Goal: Task Accomplishment & Management: Use online tool/utility

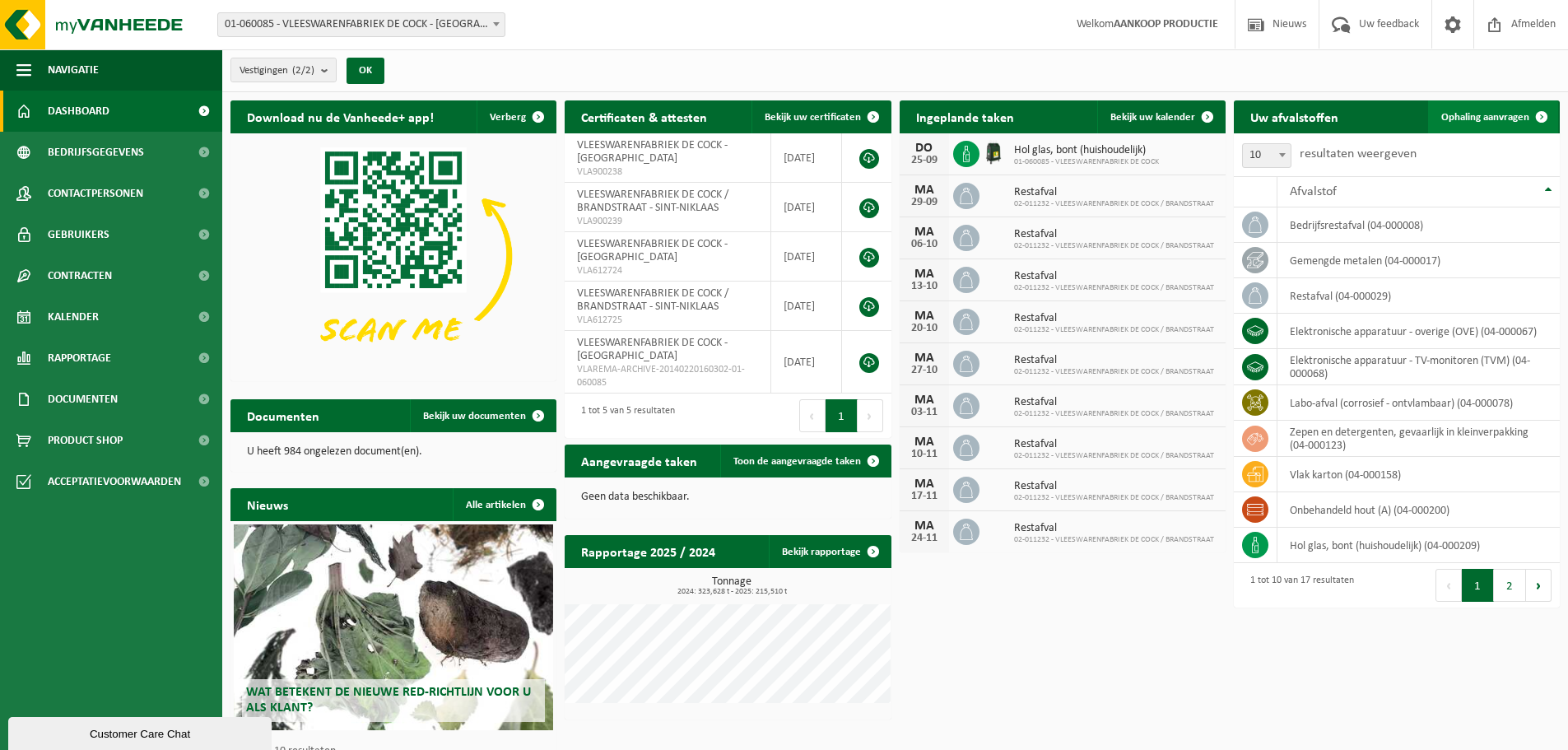
click at [1485, 114] on span "Ophaling aanvragen" at bounding box center [1484, 117] width 88 height 11
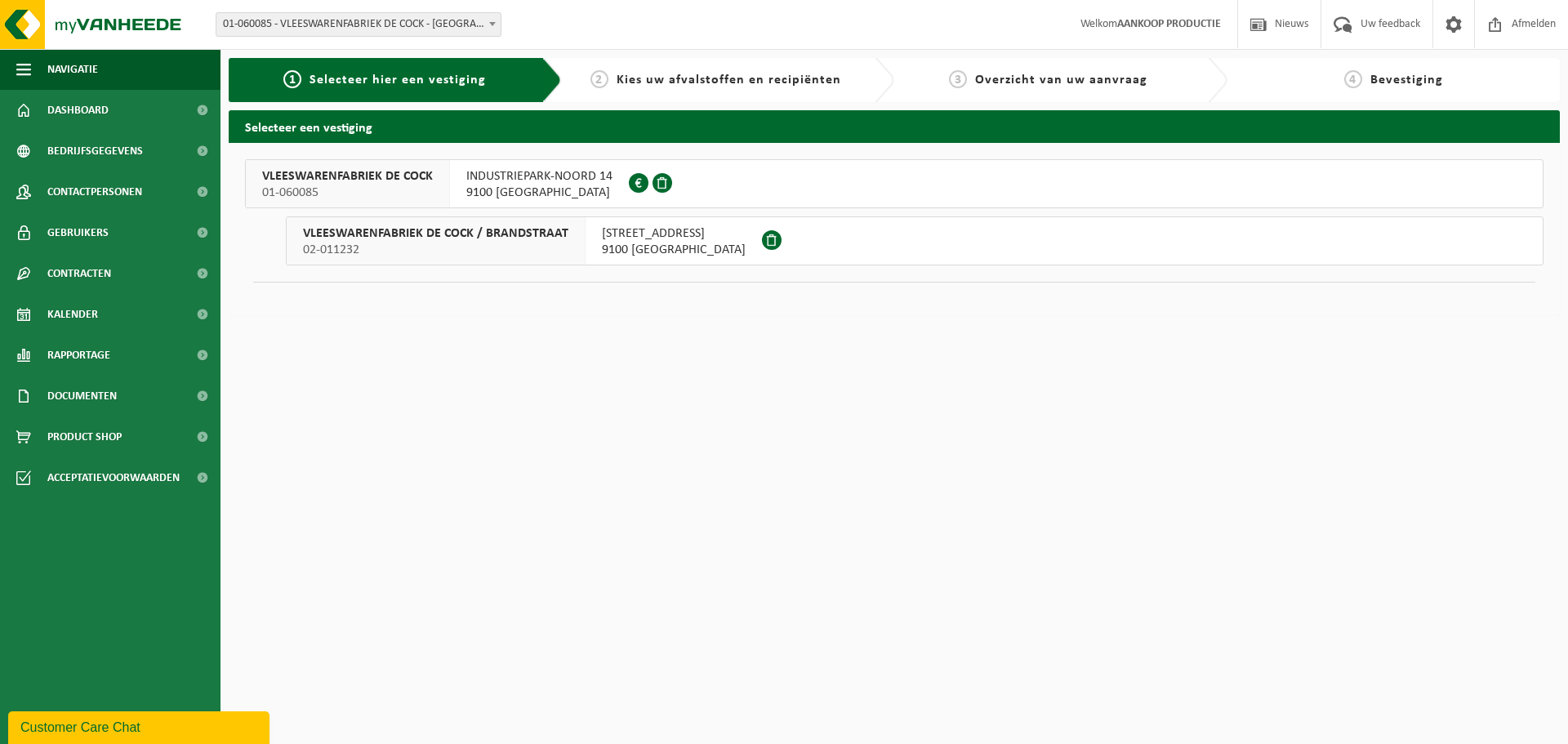
click at [541, 186] on span "9100 SINT-NIKLAAS" at bounding box center [540, 192] width 146 height 17
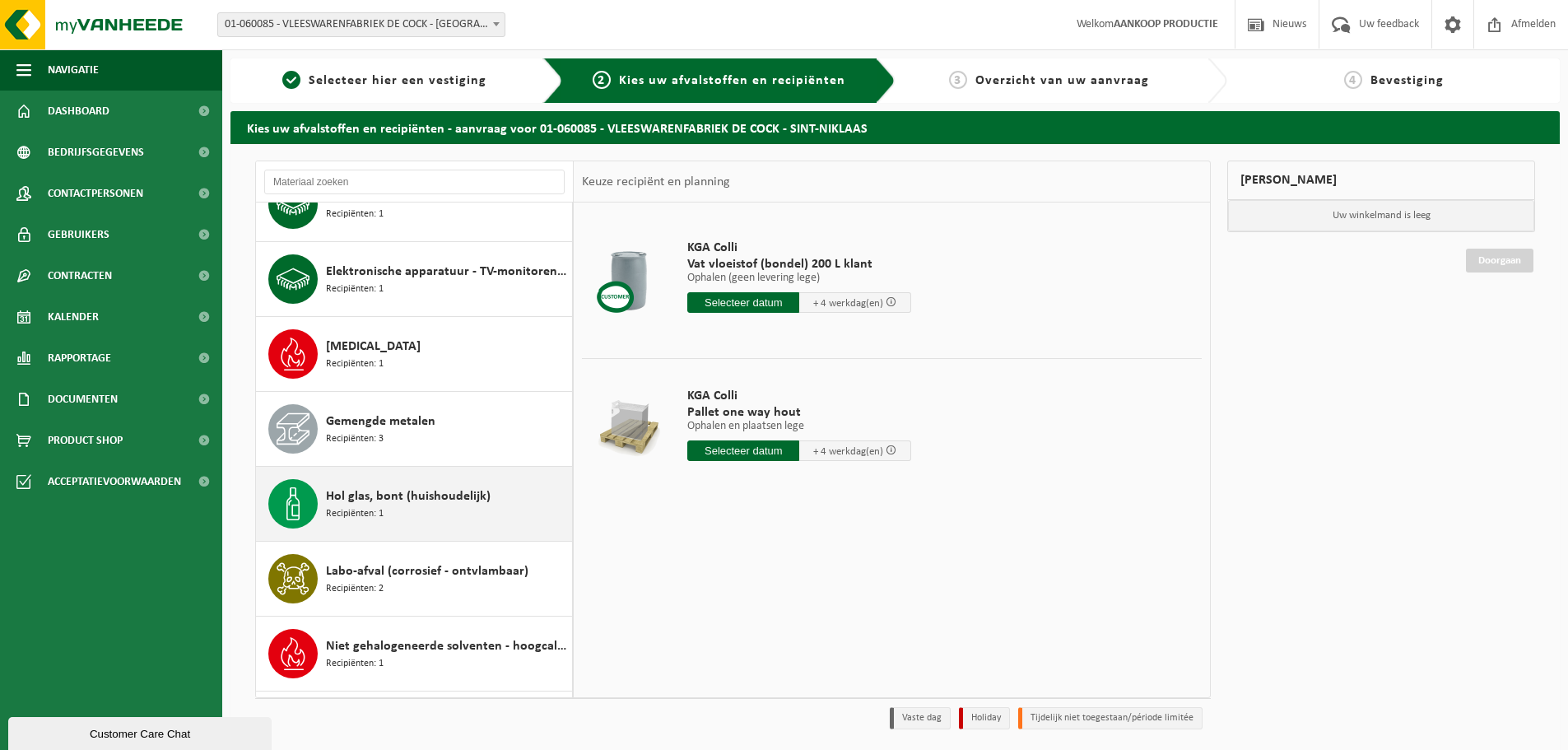
scroll to position [412, 0]
click at [349, 502] on span "Hol glas, bont (huishoudelijk)" at bounding box center [409, 495] width 165 height 20
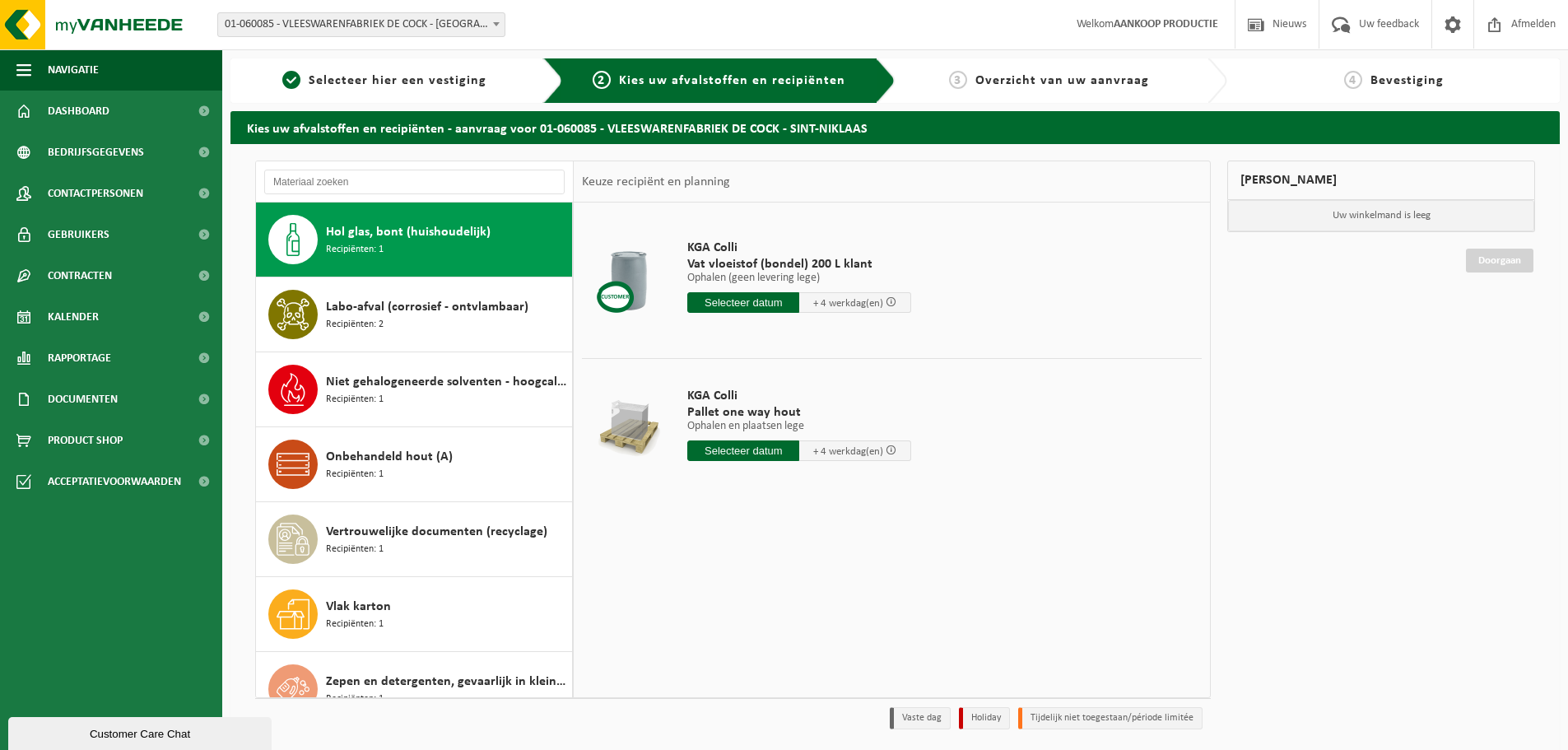
scroll to position [674, 0]
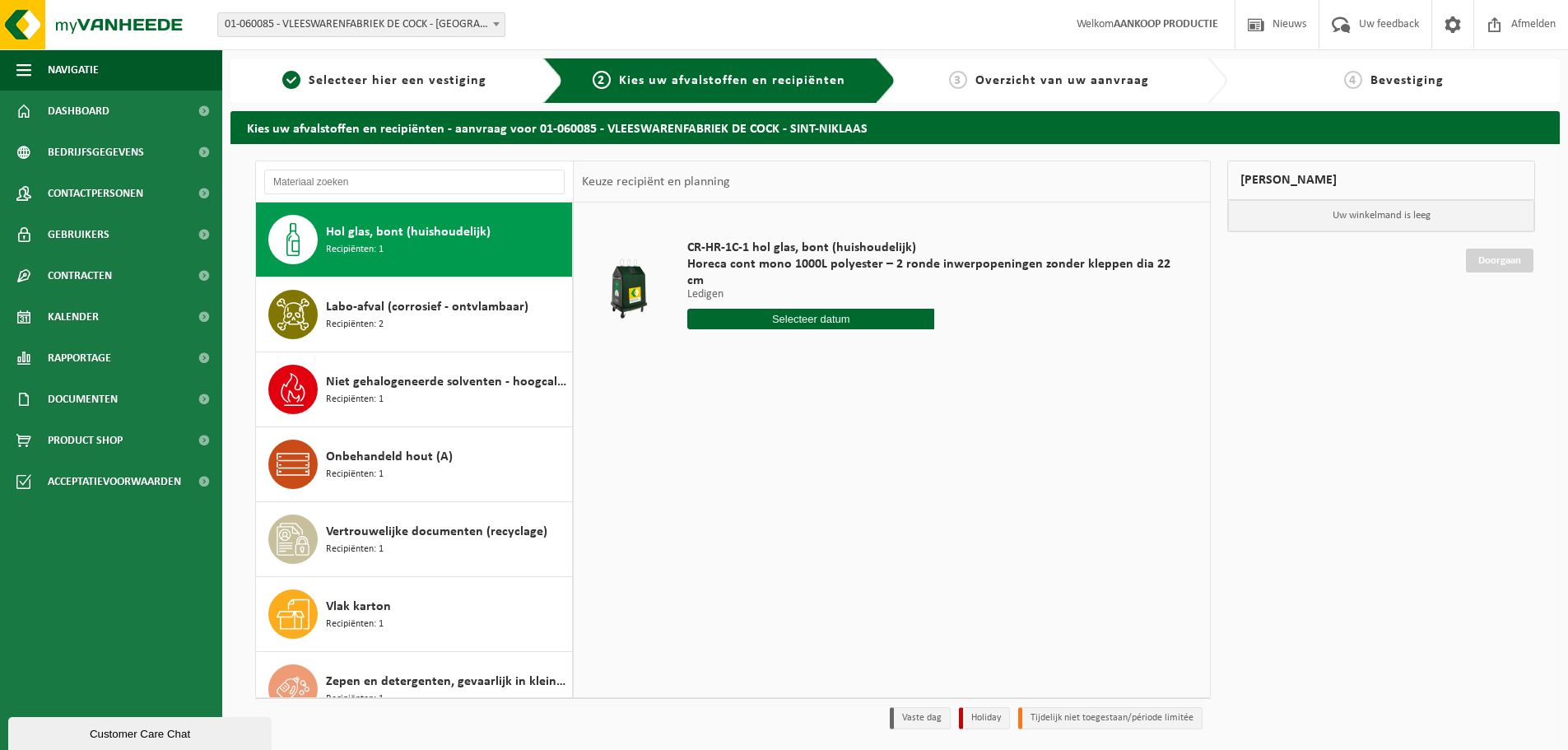
click at [785, 308] on input "text" at bounding box center [810, 318] width 247 height 21
click at [872, 342] on icon at bounding box center [874, 340] width 26 height 26
click at [787, 400] on div "2" at bounding box center [789, 396] width 29 height 26
type input "Van [DATE]"
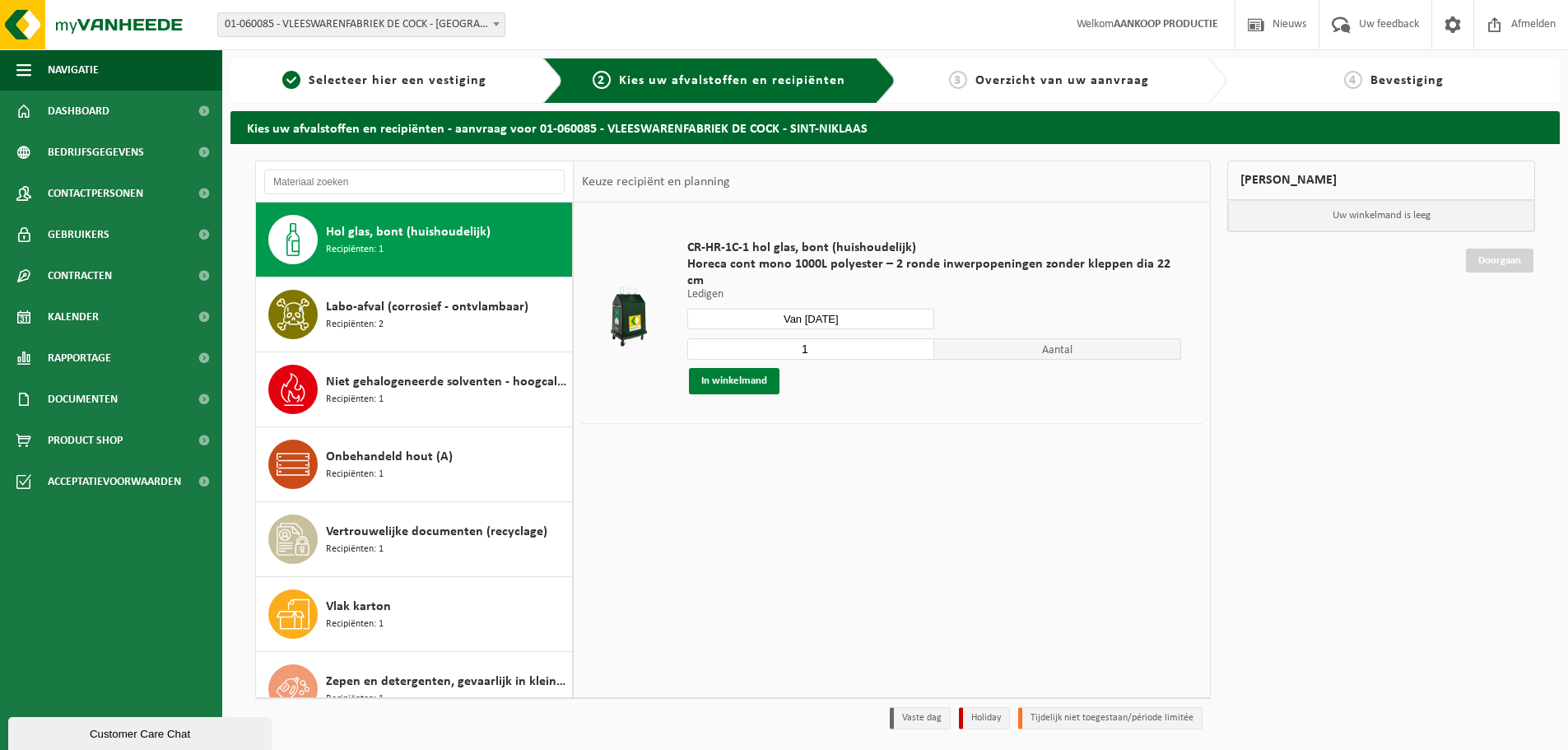
click at [750, 368] on button "In winkelmand" at bounding box center [734, 381] width 90 height 26
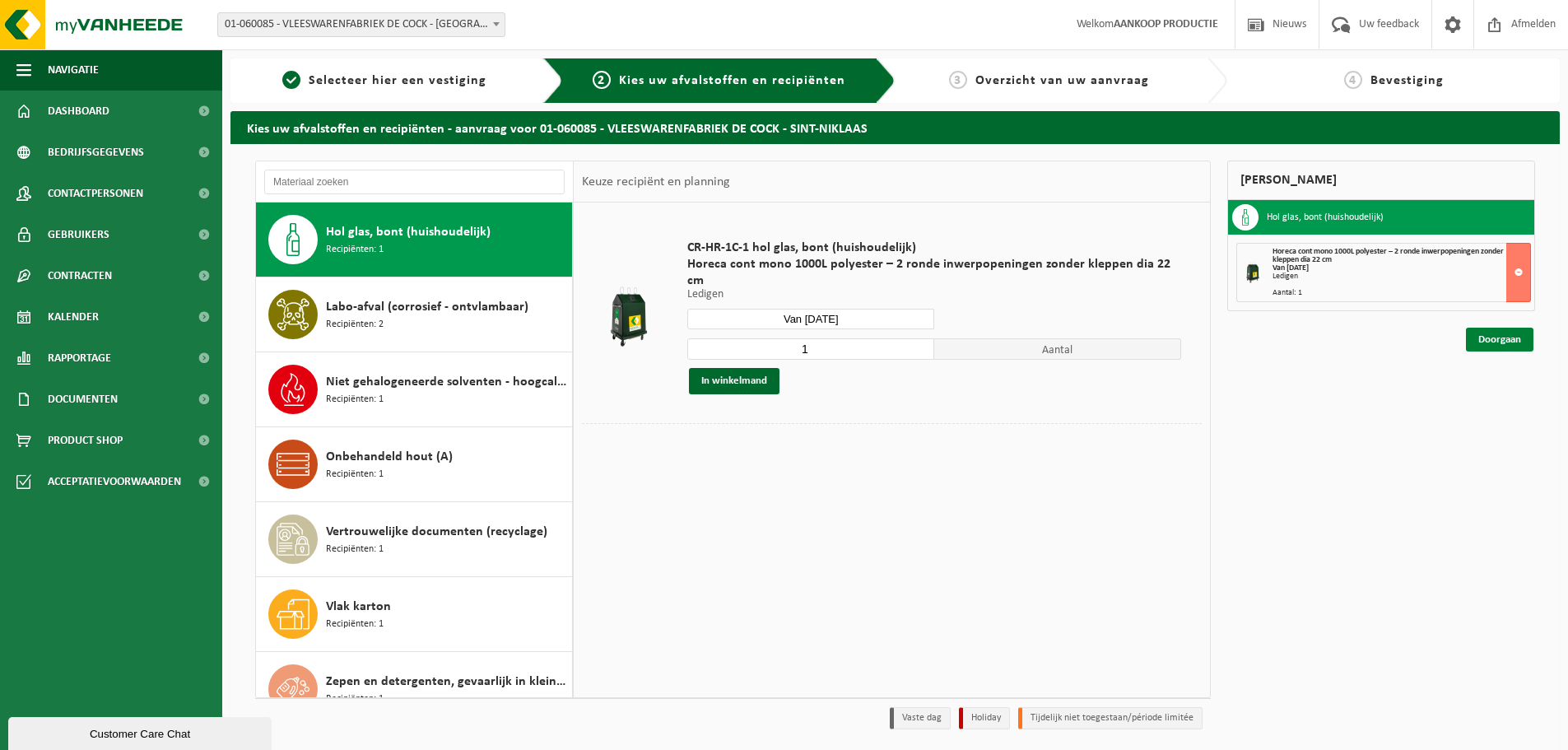
click at [1498, 343] on link "Doorgaan" at bounding box center [1499, 339] width 68 height 24
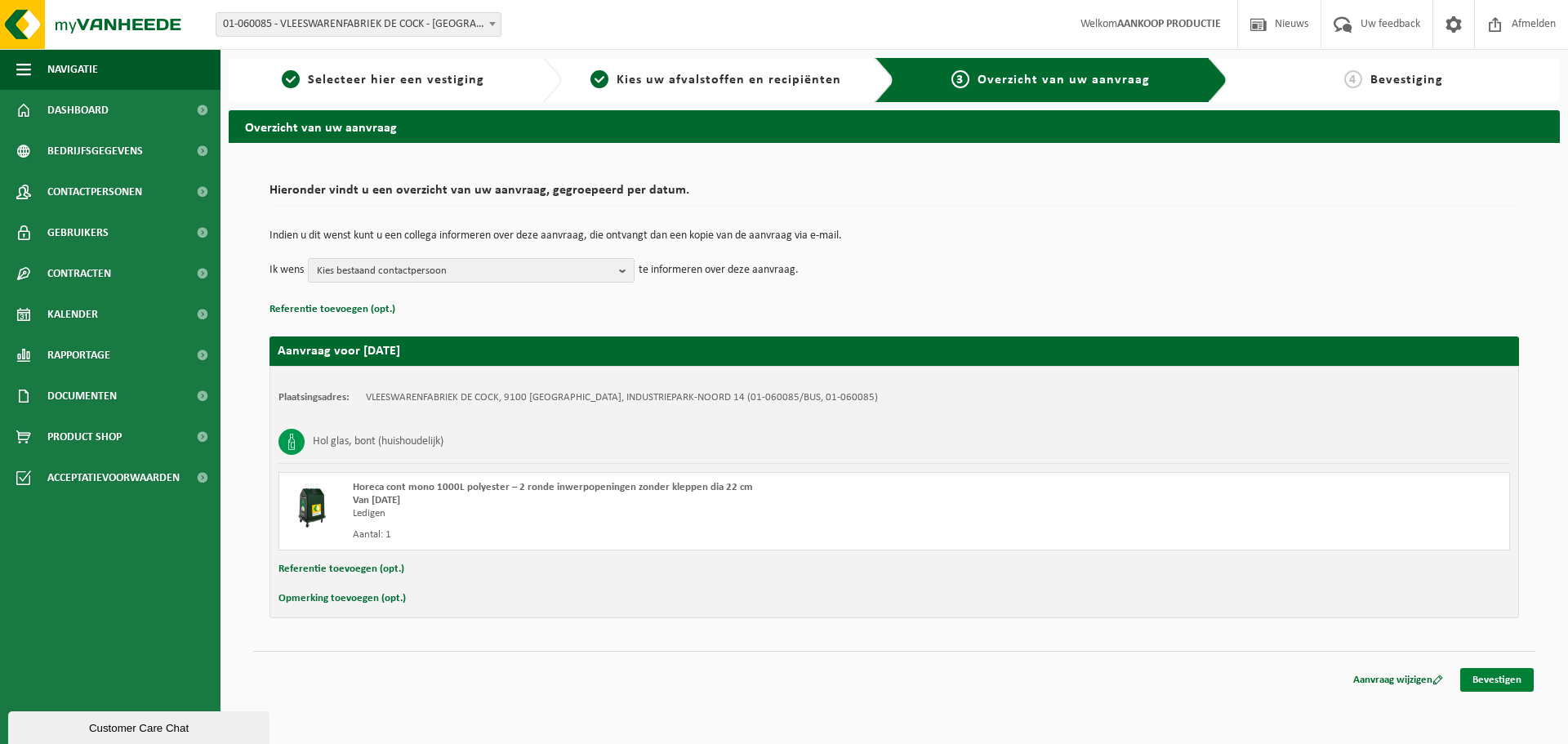
click at [1507, 677] on link "Bevestigen" at bounding box center [1497, 680] width 74 height 24
